Goal: Navigation & Orientation: Find specific page/section

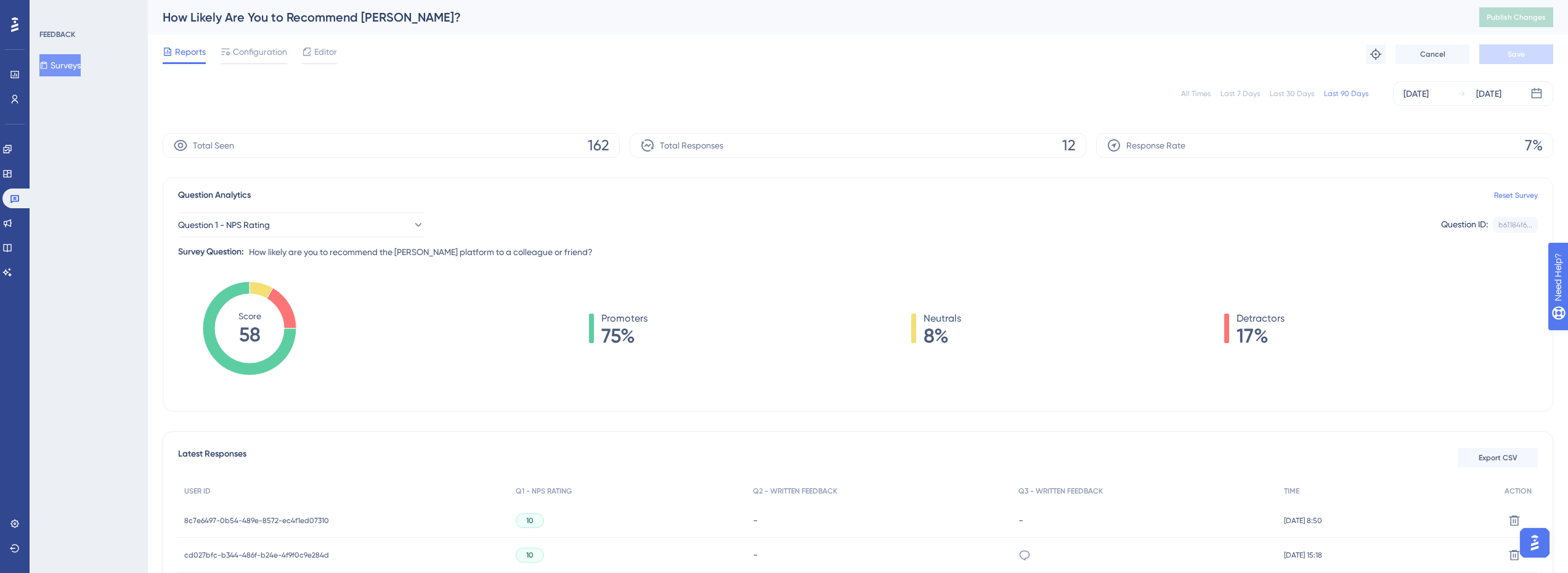
click at [100, 65] on div "Surveys" at bounding box center [89, 65] width 100 height 22
click at [11, 76] on icon at bounding box center [14, 74] width 8 height 7
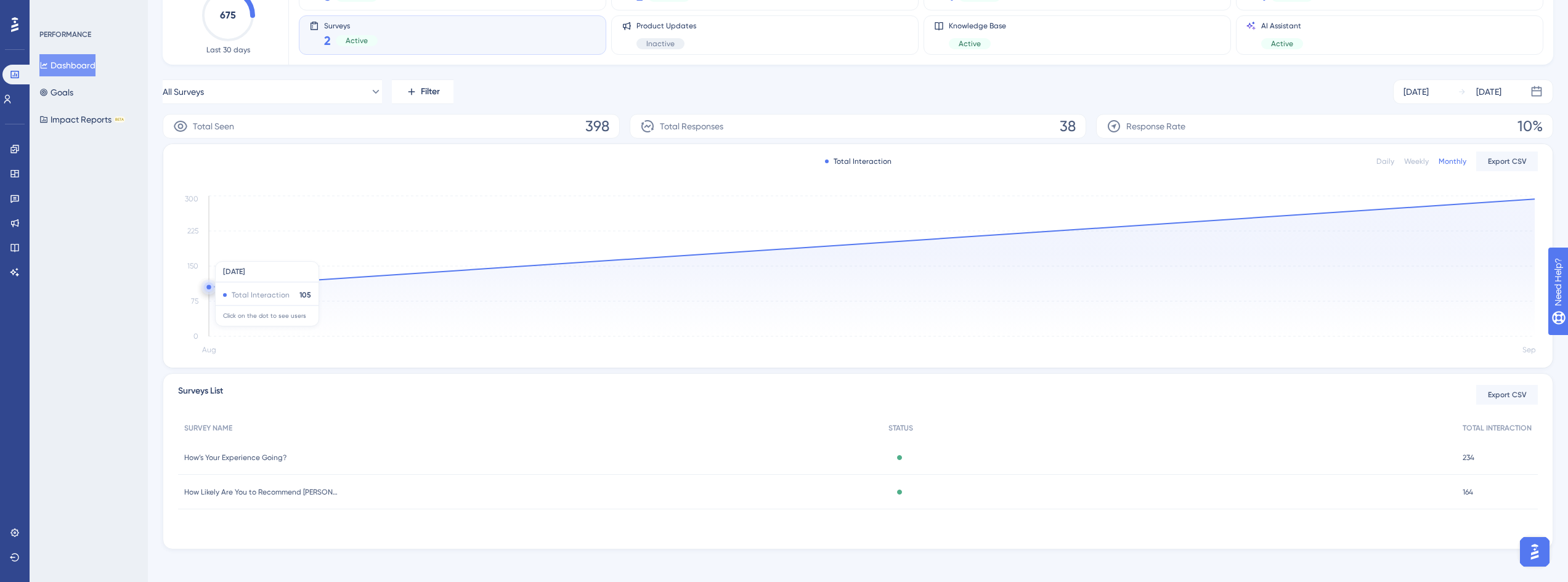
scroll to position [114, 0]
click at [251, 453] on span "How’s Your Experience Going?" at bounding box center [235, 450] width 102 height 10
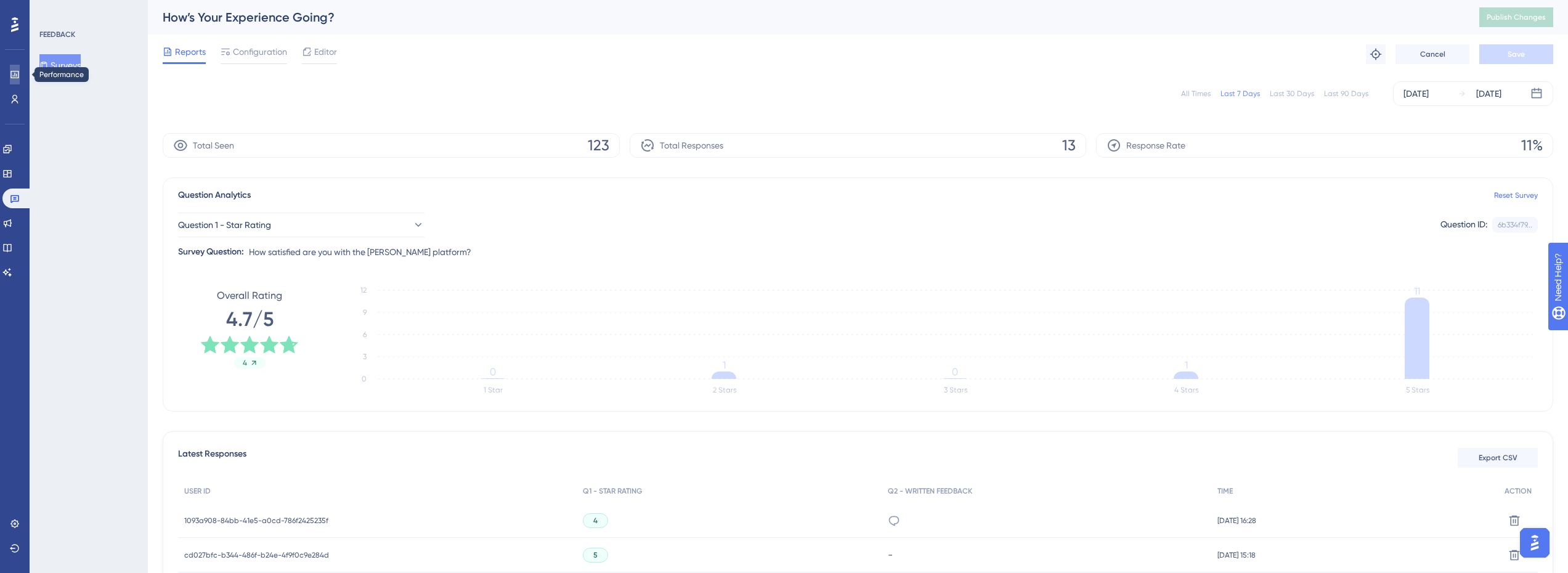
click at [18, 67] on link at bounding box center [14, 74] width 10 height 20
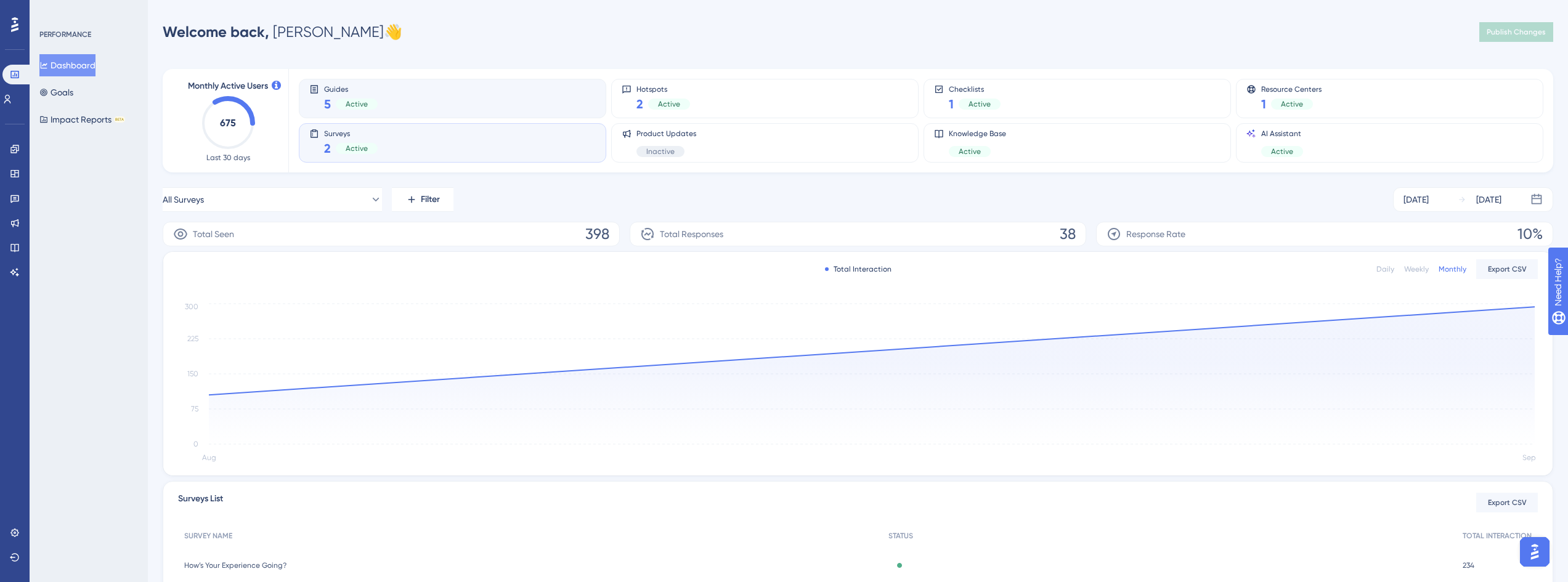
click at [402, 103] on div "Guides 5 Active" at bounding box center [453, 99] width 286 height 29
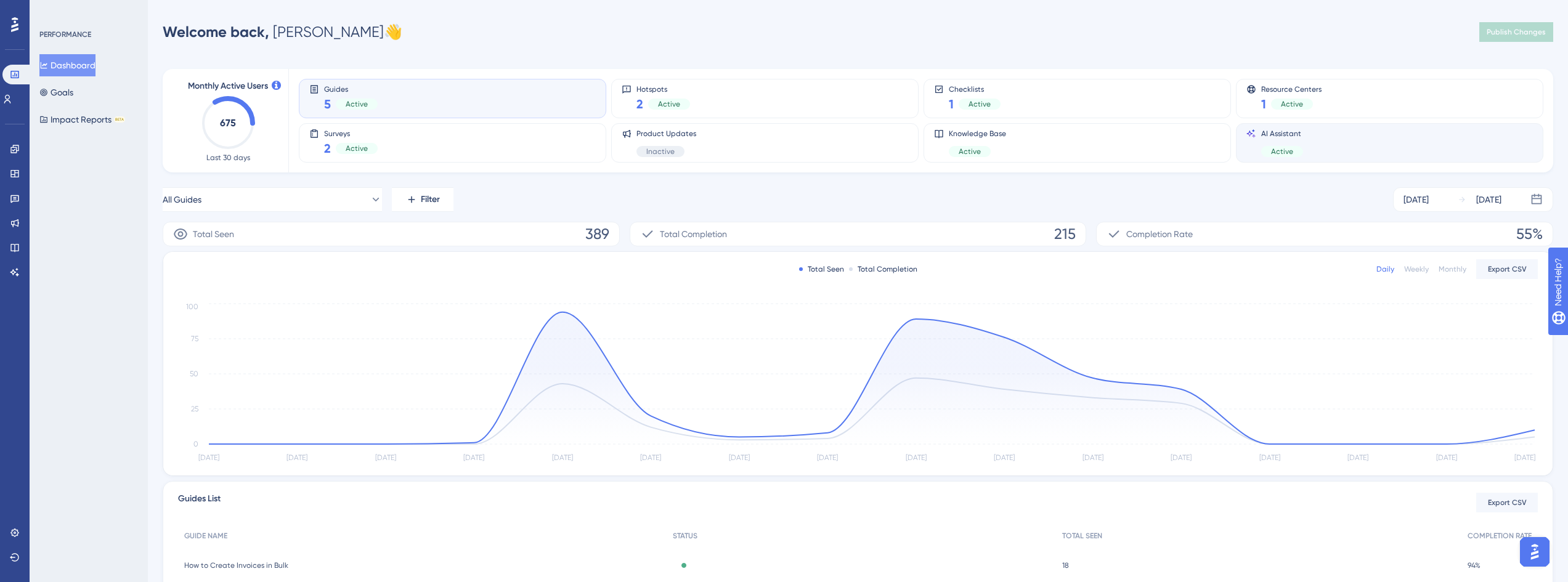
click at [1402, 141] on div "AI Assistant Active" at bounding box center [1390, 143] width 286 height 29
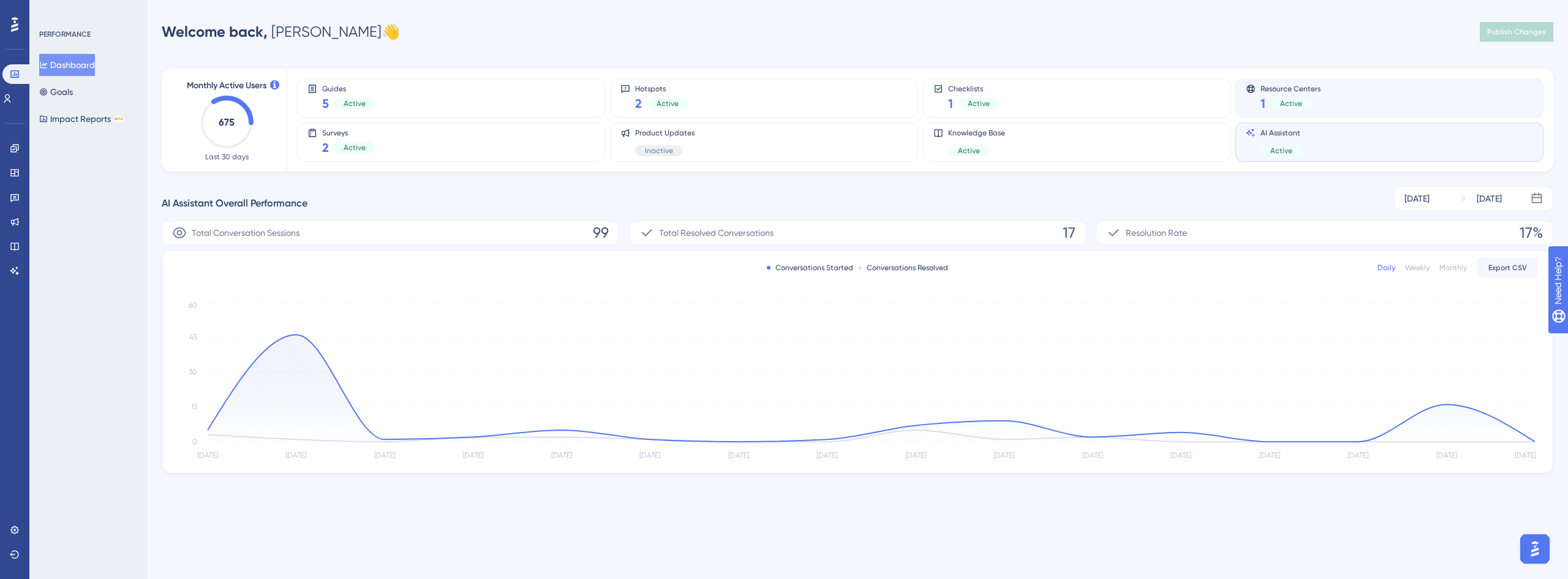
click at [1375, 92] on div "Resource Centers 1 Active" at bounding box center [1389, 98] width 287 height 28
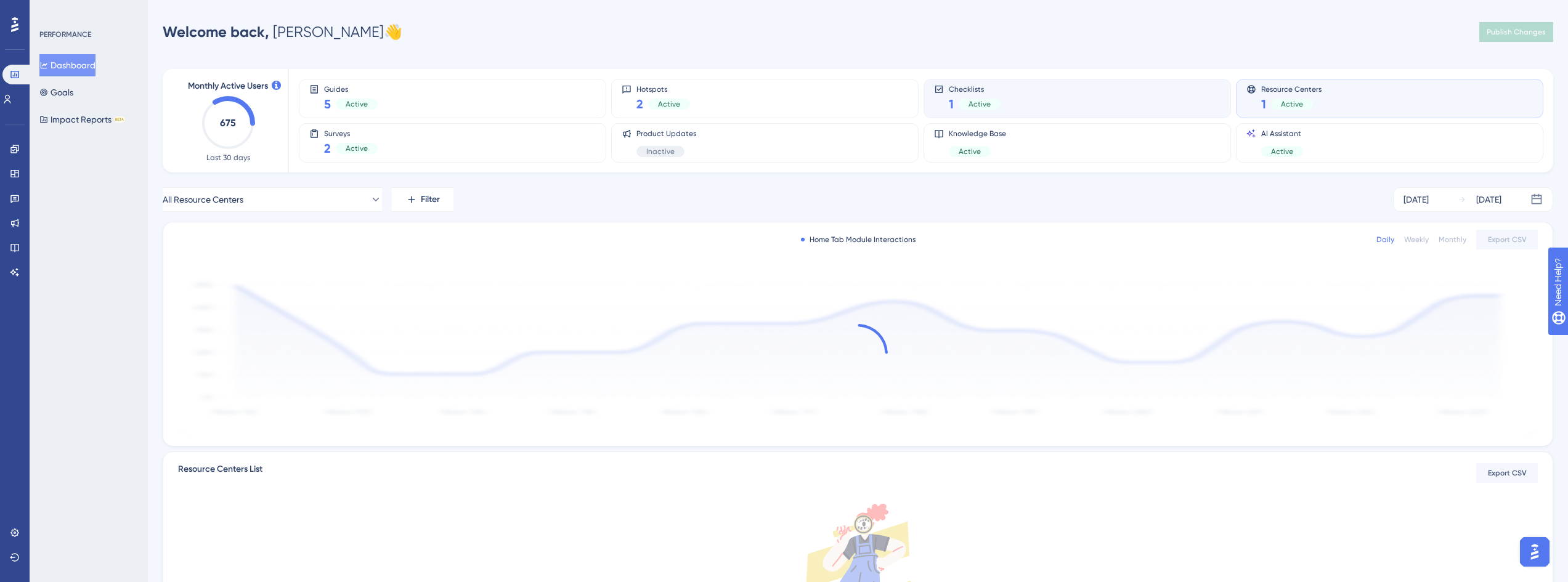
click at [1126, 104] on div "Checklists 1 Active" at bounding box center [1077, 99] width 286 height 29
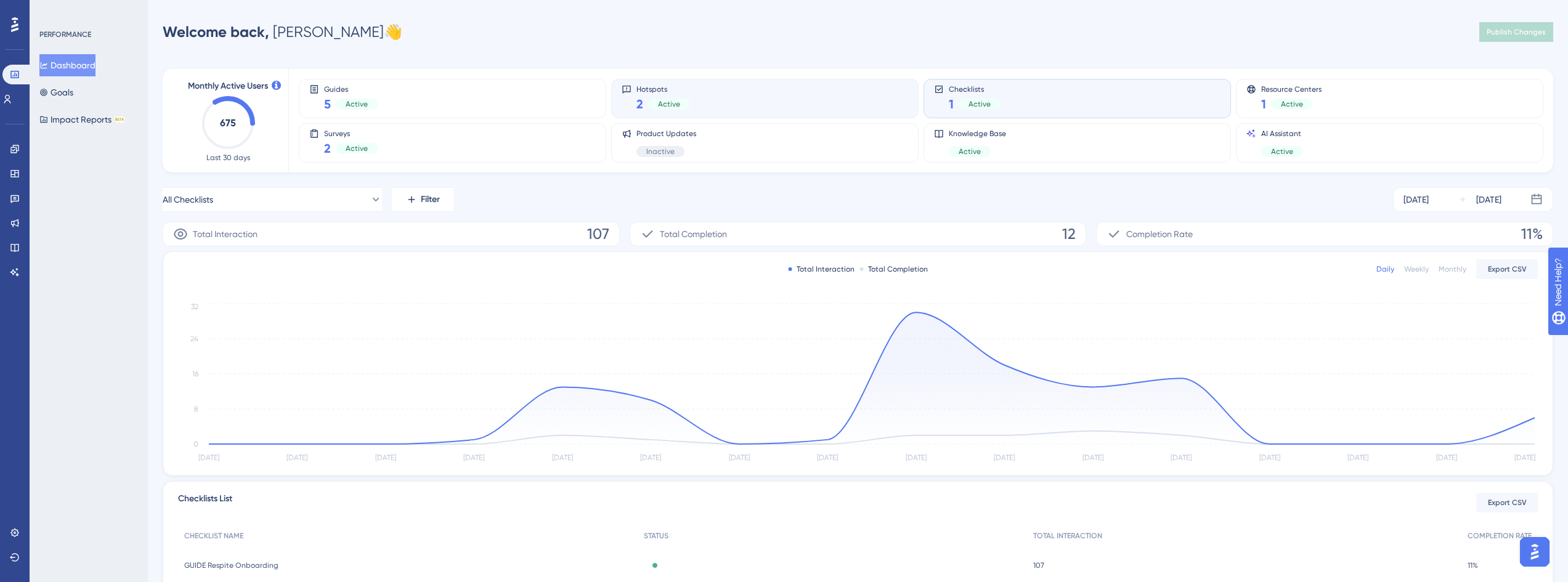
click at [740, 96] on div "Hotspots 2 Active" at bounding box center [765, 99] width 286 height 29
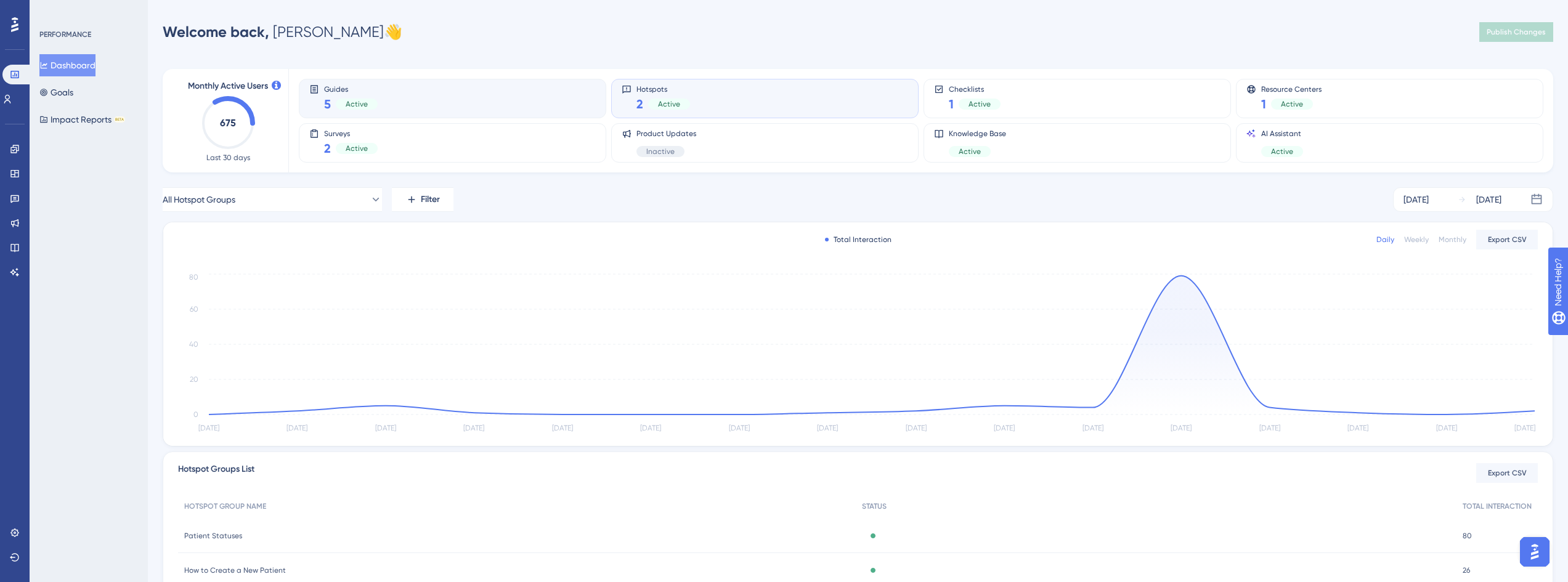
click at [524, 102] on div "Guides 5 Active" at bounding box center [453, 99] width 286 height 29
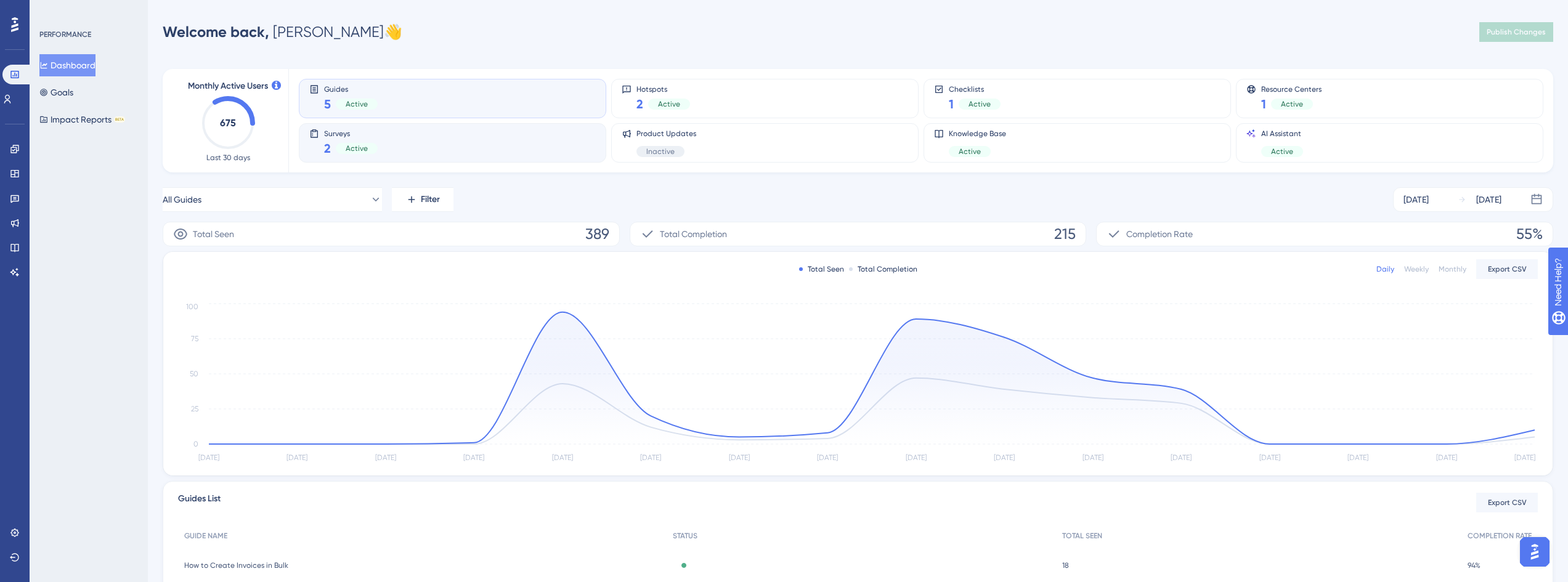
click at [490, 132] on div "Surveys 2 Active" at bounding box center [453, 143] width 286 height 29
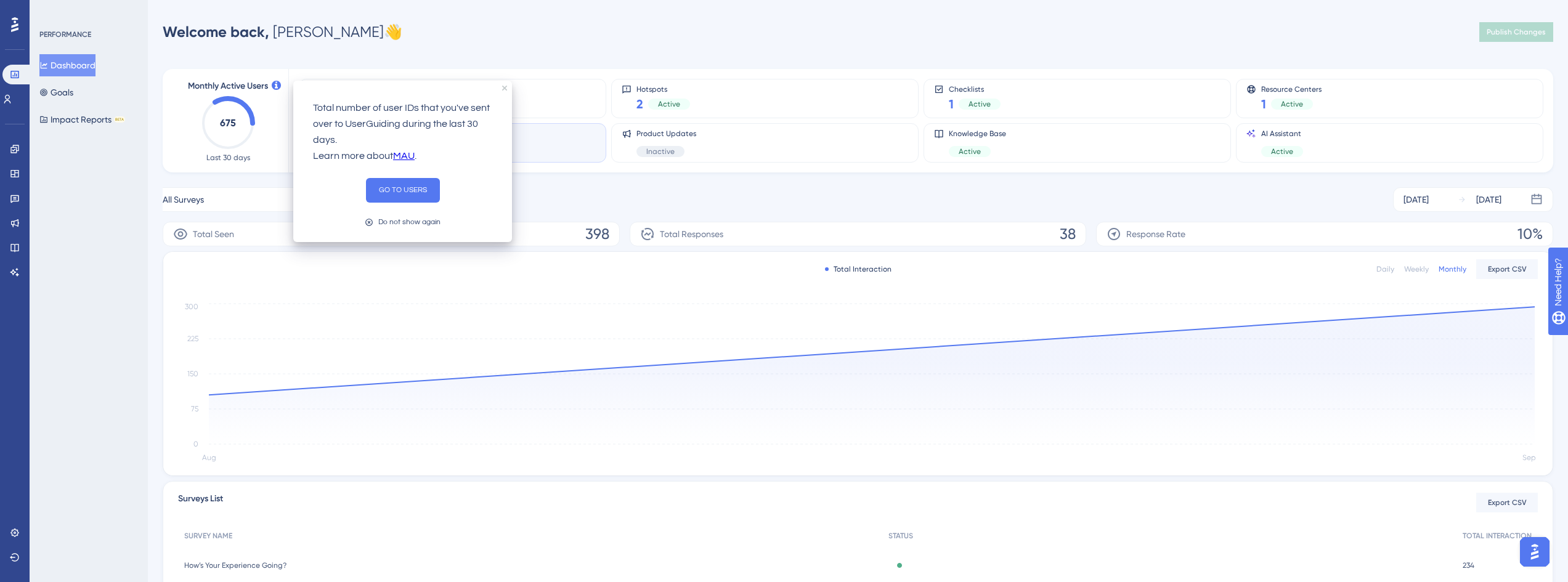
click at [301, 55] on div "Monthly Active Users 675 Last 30 days Guides 5 Active Hotspots 2 Active Checkli…" at bounding box center [858, 356] width 1391 height 603
click at [504, 87] on icon "close tooltip" at bounding box center [504, 88] width 5 height 5
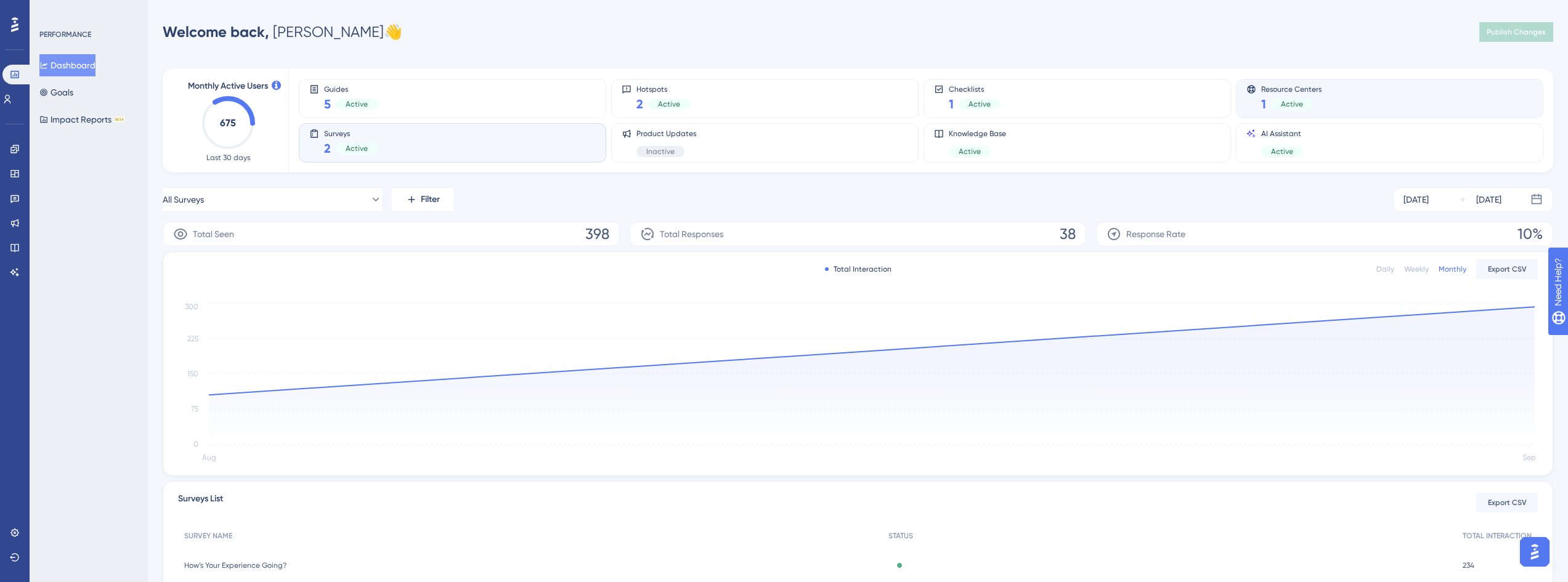
click at [1305, 99] on div "Active" at bounding box center [1292, 104] width 42 height 11
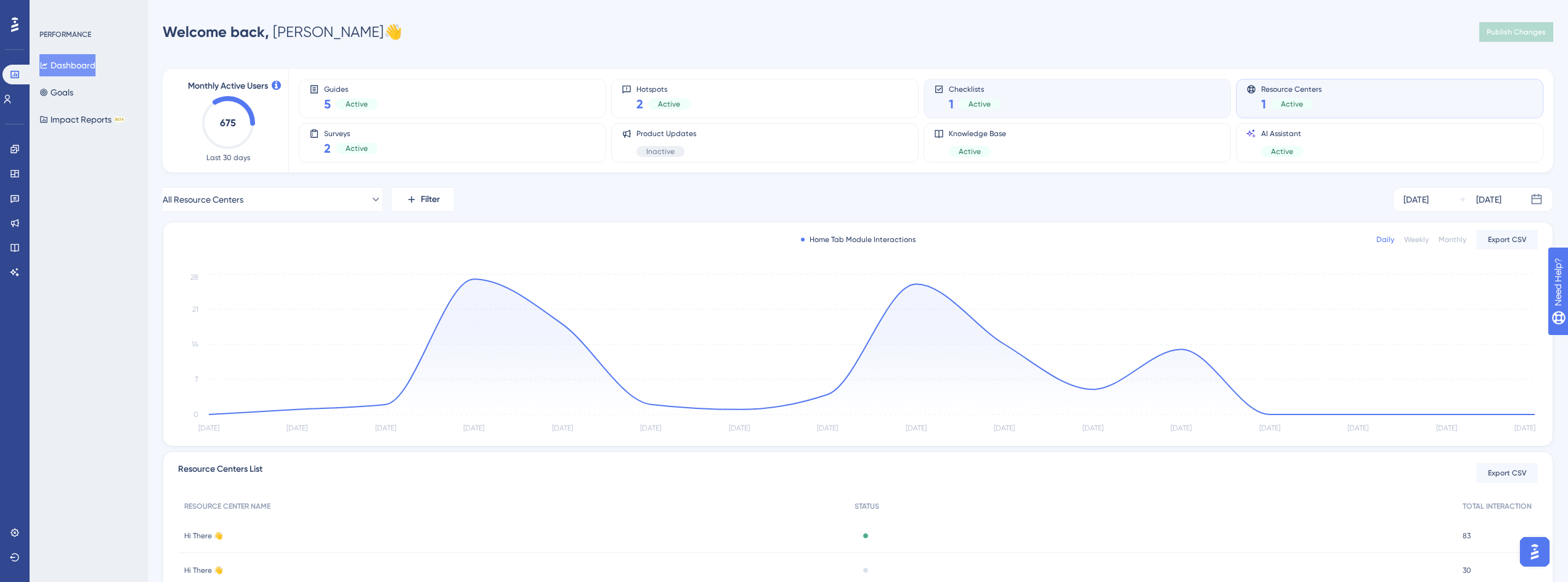
click at [1144, 115] on div "Checklists 1 Active" at bounding box center [1077, 99] width 307 height 40
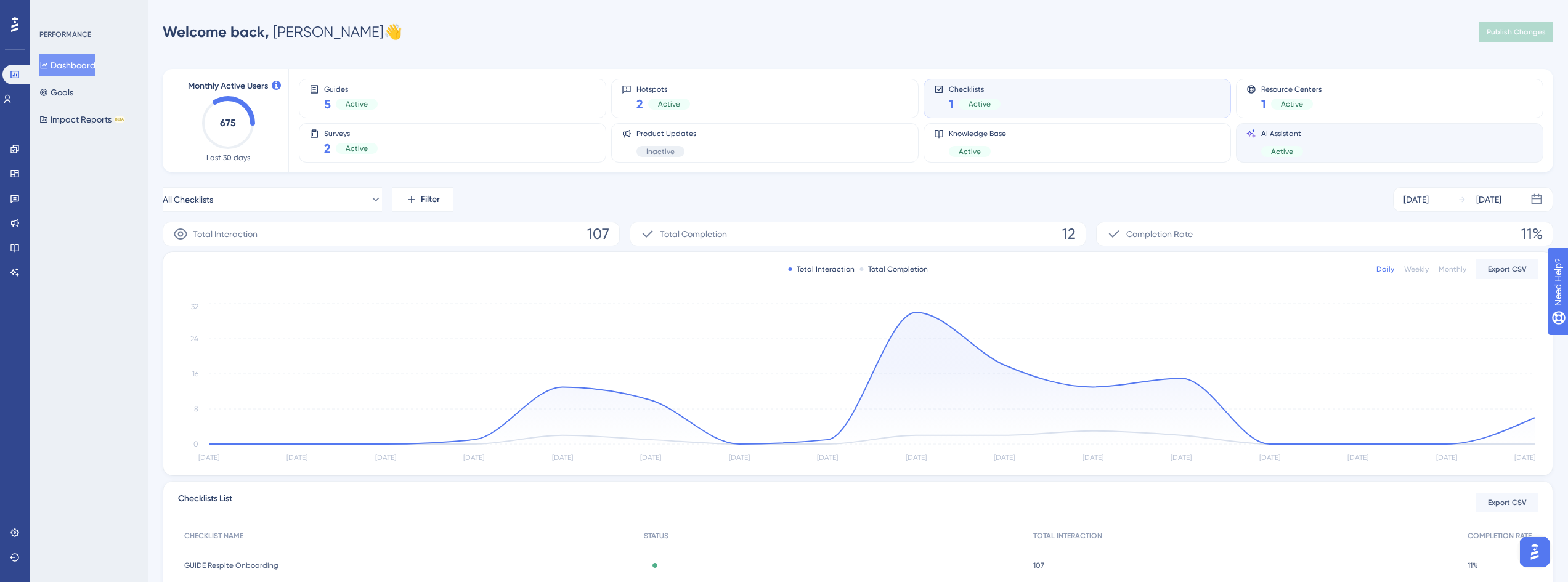
click at [1332, 147] on div "AI Assistant Active" at bounding box center [1390, 143] width 286 height 29
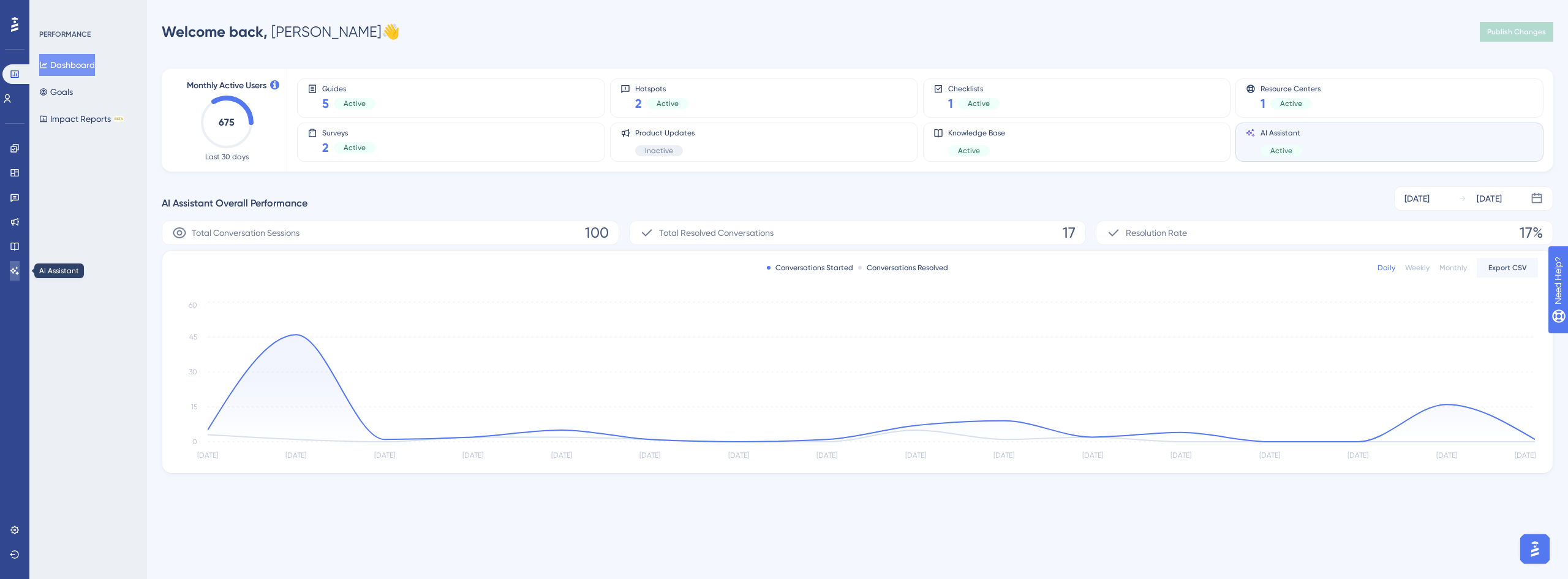
click at [14, 271] on icon at bounding box center [14, 271] width 9 height 9
